Goal: Task Accomplishment & Management: Complete application form

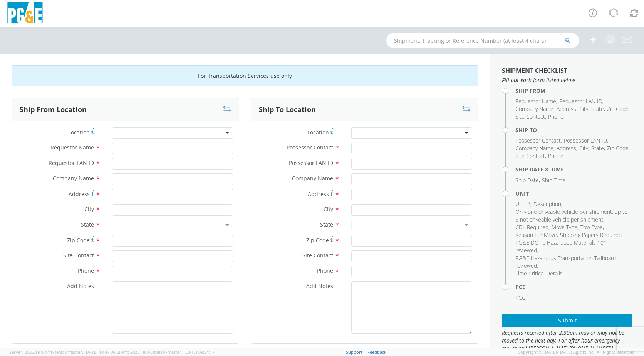
click at [222, 136] on div at bounding box center [172, 133] width 121 height 12
click at [223, 134] on div at bounding box center [172, 133] width 121 height 12
click at [223, 133] on div at bounding box center [172, 133] width 121 height 12
click at [128, 132] on div at bounding box center [172, 133] width 121 height 12
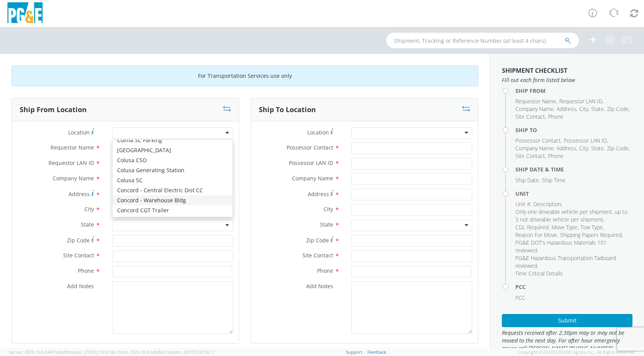
scroll to position [744, 0]
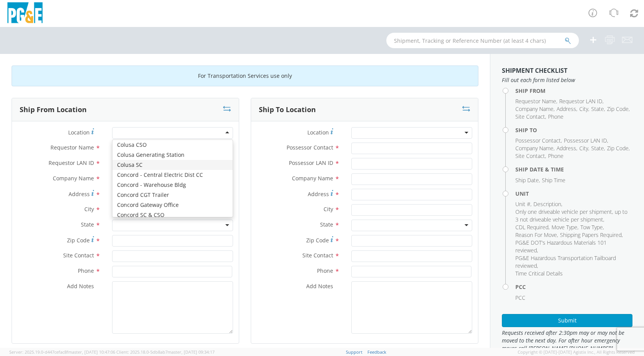
type input "PG&E"
type input "[STREET_ADDRESS]"
type input "COLUSA"
type input "95932"
click at [226, 133] on div "Colusa SC" at bounding box center [172, 133] width 121 height 12
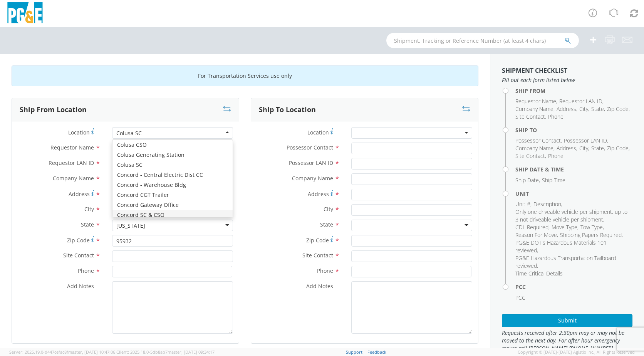
type input "[STREET_ADDRESS]"
type input "CONCORD"
type input "94518"
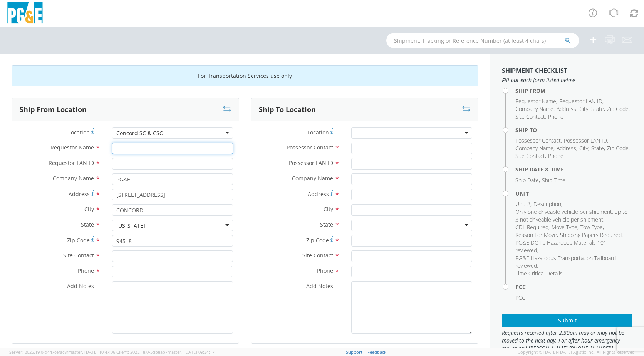
click at [151, 147] on input "Requestor Name *" at bounding box center [172, 149] width 121 height 12
type input "[PERSON_NAME]"
click at [153, 168] on input "Requestor LAN ID *" at bounding box center [172, 164] width 121 height 12
type input "JH2M"
click at [371, 146] on input "Possessor Contact *" at bounding box center [411, 149] width 121 height 12
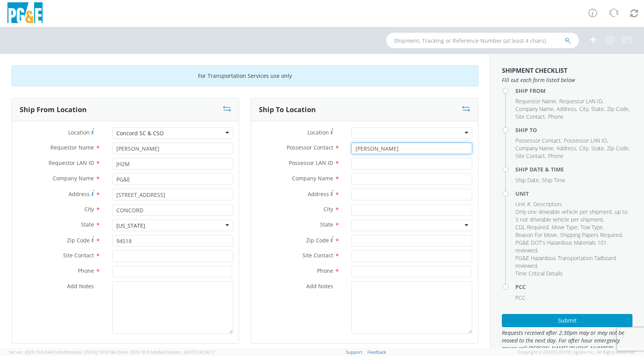
type input "[PERSON_NAME]"
click at [373, 163] on input "Possessor LAN ID *" at bounding box center [411, 164] width 121 height 12
type input "JH2M"
click at [159, 257] on input "text" at bounding box center [172, 256] width 121 height 12
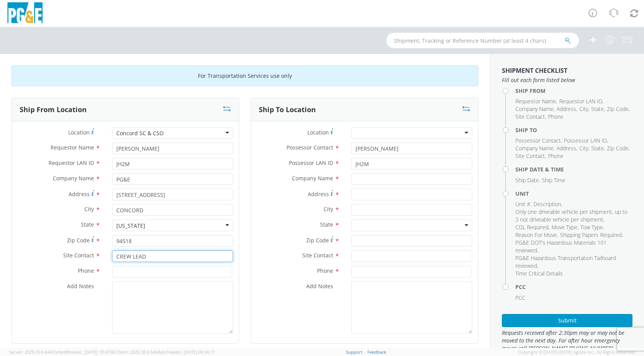
type input "CREW LEAD"
click at [139, 272] on input at bounding box center [172, 272] width 120 height 12
type input "[PHONE_NUMBER]"
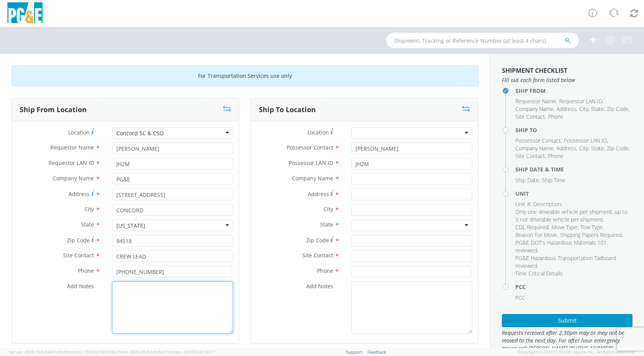
click at [136, 289] on textarea "Add Notes *" at bounding box center [172, 307] width 121 height 52
type textarea "TRANSPORT TO AUCTION"
click at [457, 133] on div at bounding box center [411, 133] width 121 height 12
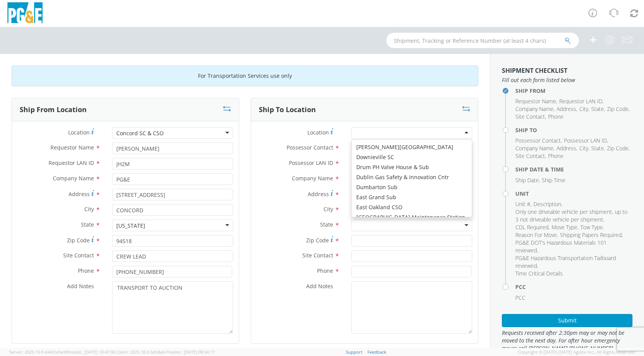
scroll to position [1009, 0]
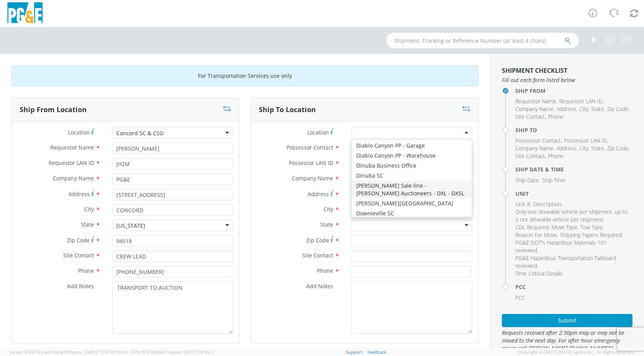
type input "PG&E"
type input "[STREET_ADDRESS][PERSON_NAME]"
type input "[PERSON_NAME]"
type input "95620"
type input "[PHONE_NUMBER]"
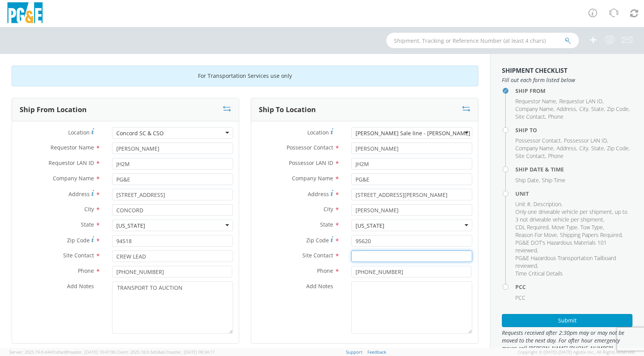
click at [376, 258] on input "text" at bounding box center [411, 256] width 121 height 12
type input "[PERSON_NAME]"
click at [393, 273] on input "[PHONE_NUMBER]" at bounding box center [411, 272] width 120 height 12
type input "[PHONE_NUMBER]"
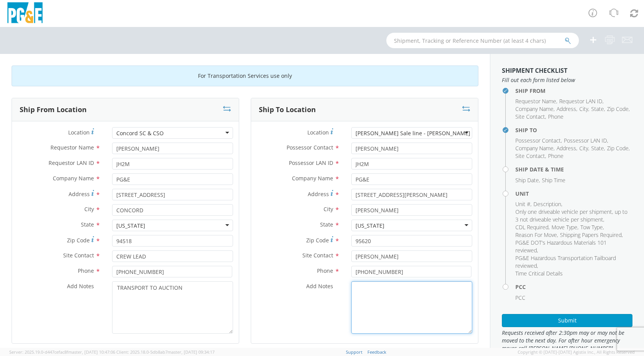
click at [381, 289] on textarea "Add Notes *" at bounding box center [411, 307] width 121 height 52
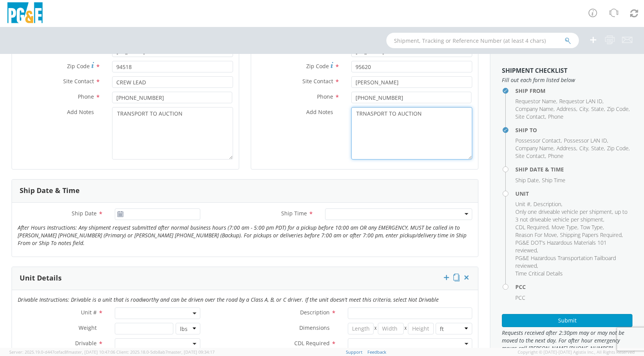
scroll to position [176, 0]
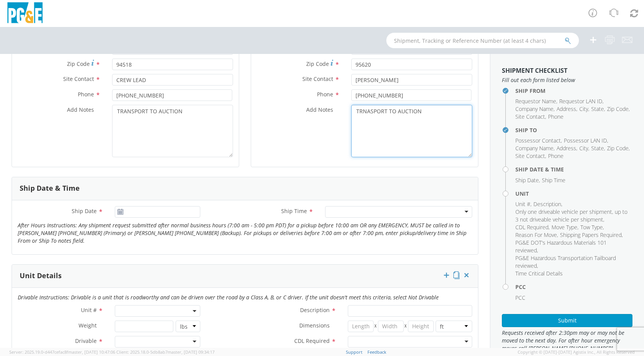
type textarea "TRNASPORT TO AUCTION"
click at [119, 211] on icon at bounding box center [120, 212] width 7 height 6
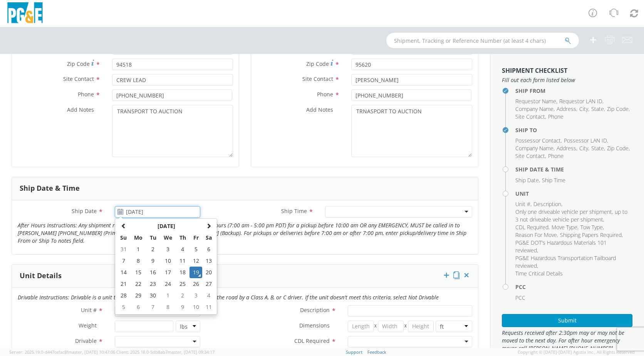
click at [129, 212] on input "[DATE]" at bounding box center [158, 212] width 86 height 12
click at [135, 283] on td "22" at bounding box center [138, 284] width 16 height 12
type input "[DATE]"
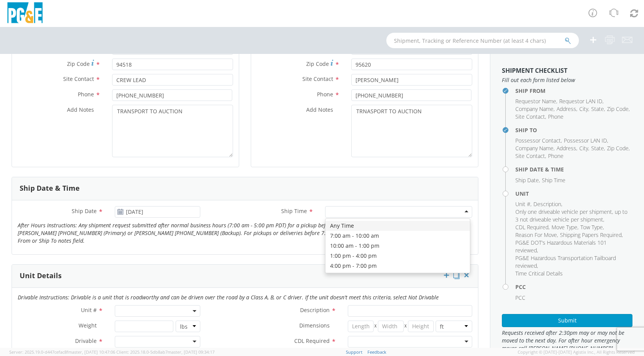
click at [458, 211] on div at bounding box center [398, 212] width 147 height 12
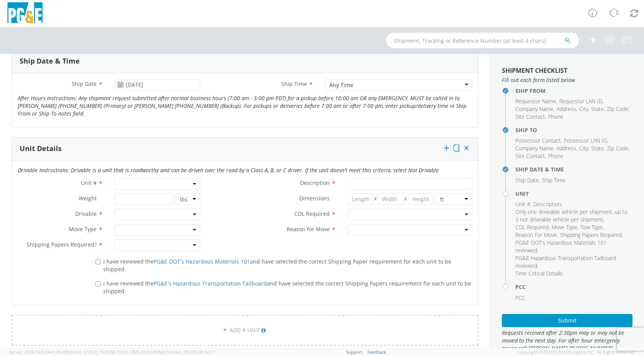
scroll to position [338, 0]
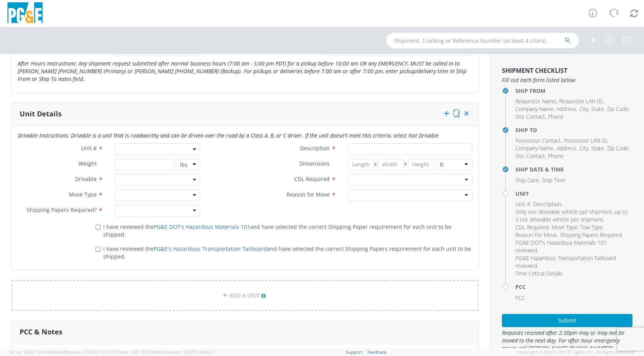
click at [194, 151] on span at bounding box center [158, 149] width 86 height 12
click at [146, 164] on input "search" at bounding box center [157, 162] width 81 height 12
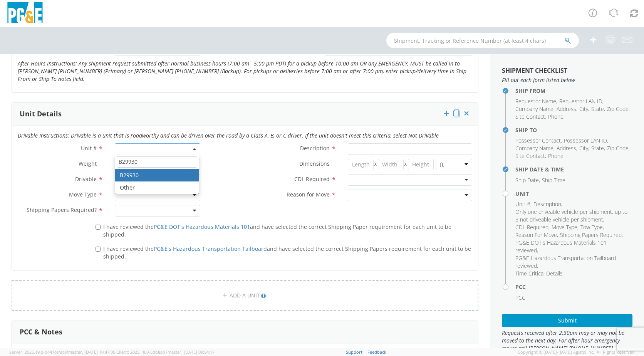
type input "B29930"
type input "TRUCK; TROUBLE W/AERIAL 4X4"
type input "19500"
select select "B29930"
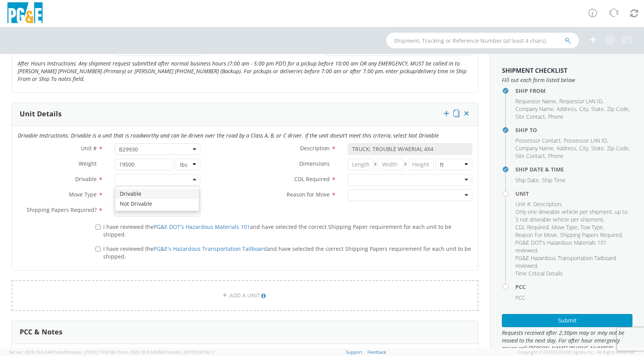
click at [193, 181] on div at bounding box center [158, 180] width 86 height 12
click at [191, 196] on div at bounding box center [158, 196] width 86 height 12
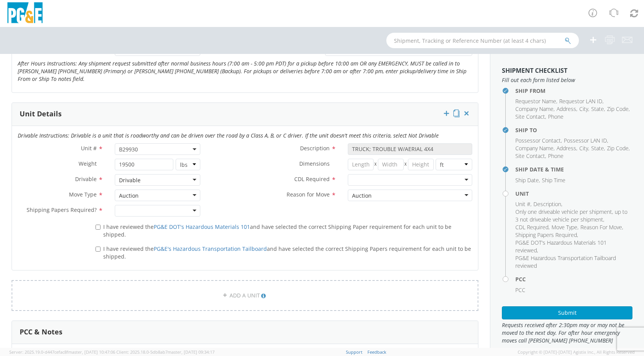
click at [191, 213] on div at bounding box center [158, 211] width 86 height 12
click at [96, 227] on input "I have reviewed the PG&E DOT's Hazardous Materials 101 and have selected the co…" at bounding box center [98, 227] width 5 height 5
checkbox input "true"
click at [96, 247] on input "I have reviewed the PG&E's Hazardous Transportation Tailboard and have selected…" at bounding box center [98, 249] width 5 height 5
checkbox input "true"
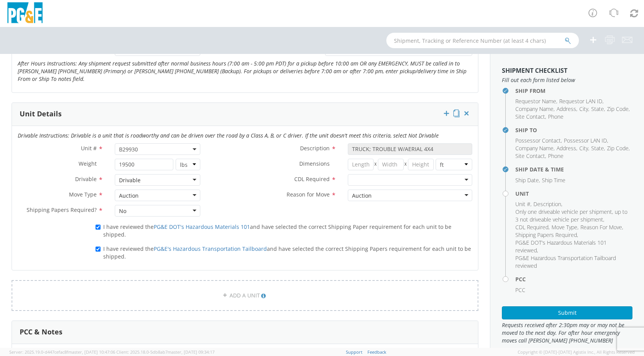
click at [461, 180] on div at bounding box center [410, 180] width 124 height 12
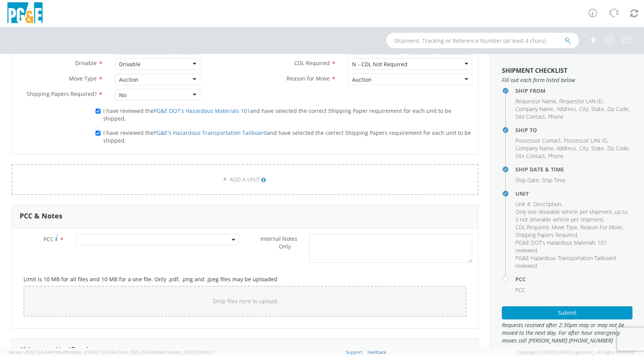
scroll to position [455, 0]
click at [232, 238] on b at bounding box center [234, 239] width 4 height 2
click at [184, 245] on input "number" at bounding box center [156, 251] width 157 height 12
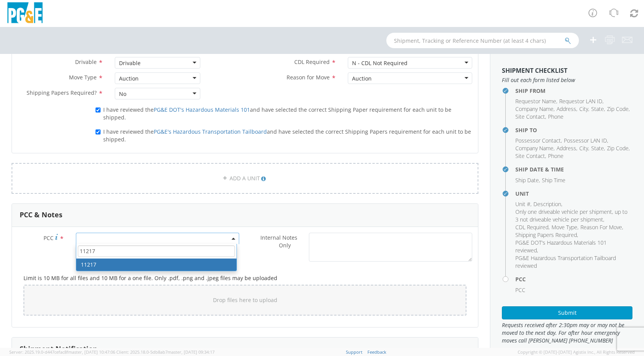
type input "11217"
select select "11217"
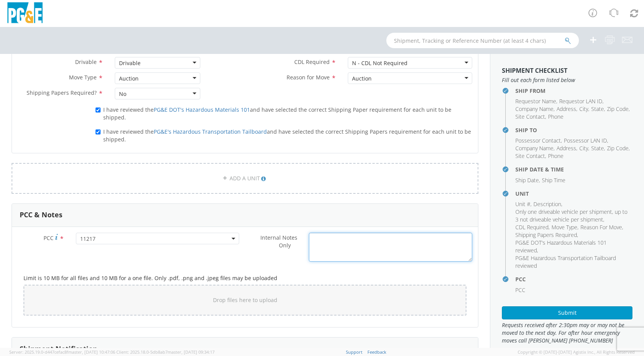
click at [353, 236] on textarea "Internal Notes Only *" at bounding box center [390, 247] width 163 height 29
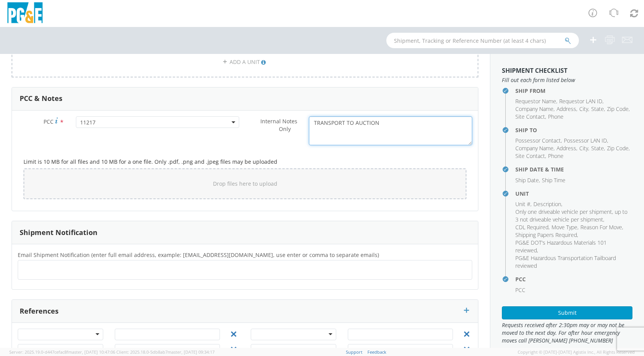
scroll to position [591, 0]
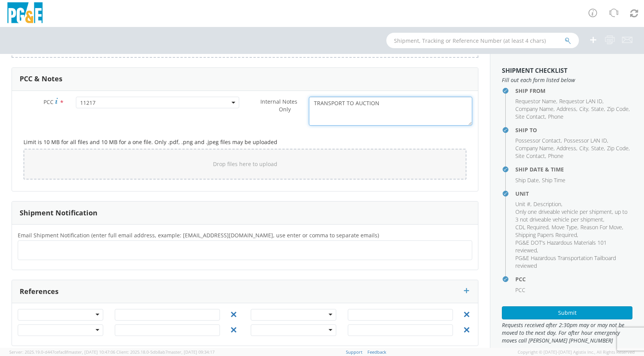
type textarea "TRANSPORT TO AUCTION"
click at [57, 245] on ul at bounding box center [245, 250] width 448 height 13
type input "A9HU2PGE"
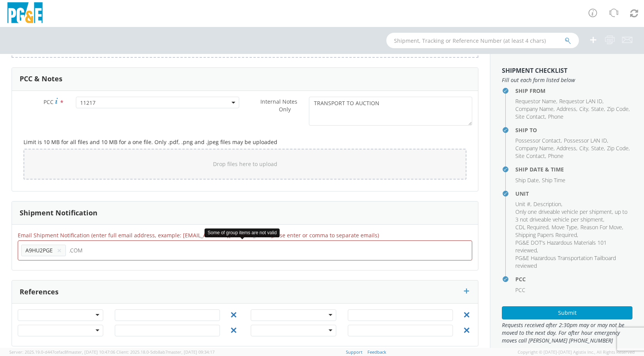
type input ".COM"
click at [57, 246] on button "×" at bounding box center [59, 250] width 5 height 9
click at [42, 245] on li ".COM ×" at bounding box center [37, 251] width 32 height 12
click at [47, 246] on button "×" at bounding box center [46, 250] width 5 height 9
type input "[EMAIL_ADDRESS][DOMAIN_NAME]"
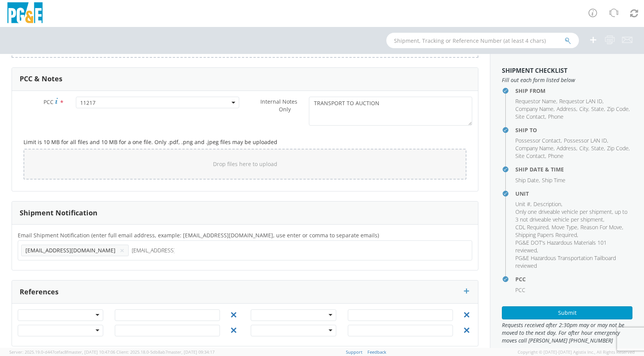
type input "[EMAIL_ADDRESS][DOMAIN_NAME]"
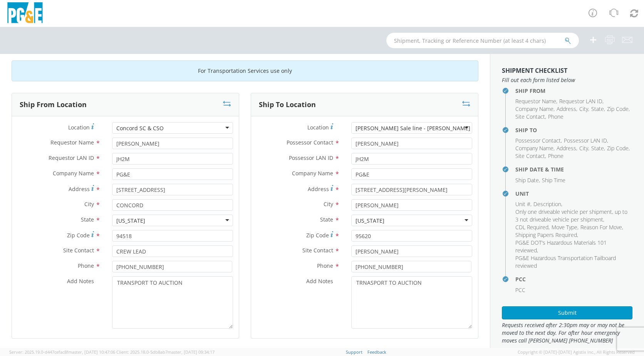
scroll to position [0, 0]
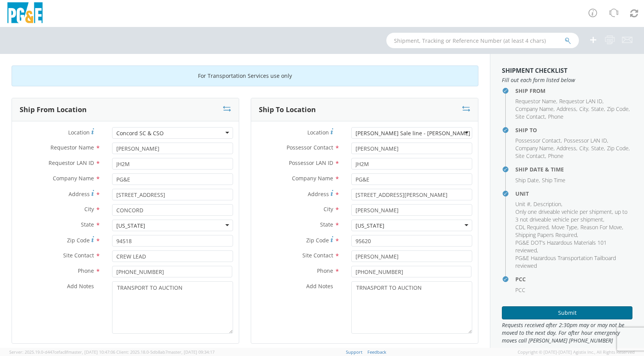
click at [562, 311] on button "Submit" at bounding box center [567, 312] width 131 height 13
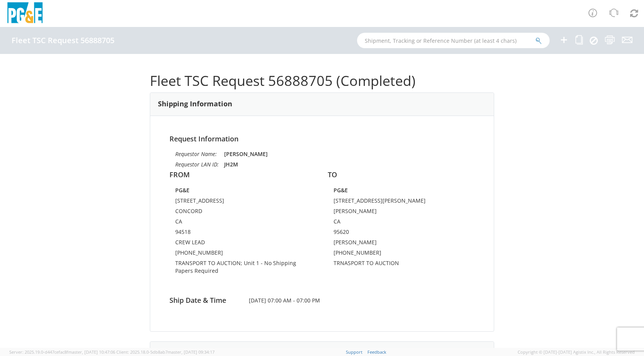
drag, startPoint x: 637, startPoint y: 134, endPoint x: 635, endPoint y: 148, distance: 14.3
click at [635, 148] on div "Fleet TSC Request 56888705 (Completed) Shipping Information Request Information…" at bounding box center [322, 201] width 644 height 294
